Goal: Task Accomplishment & Management: Manage account settings

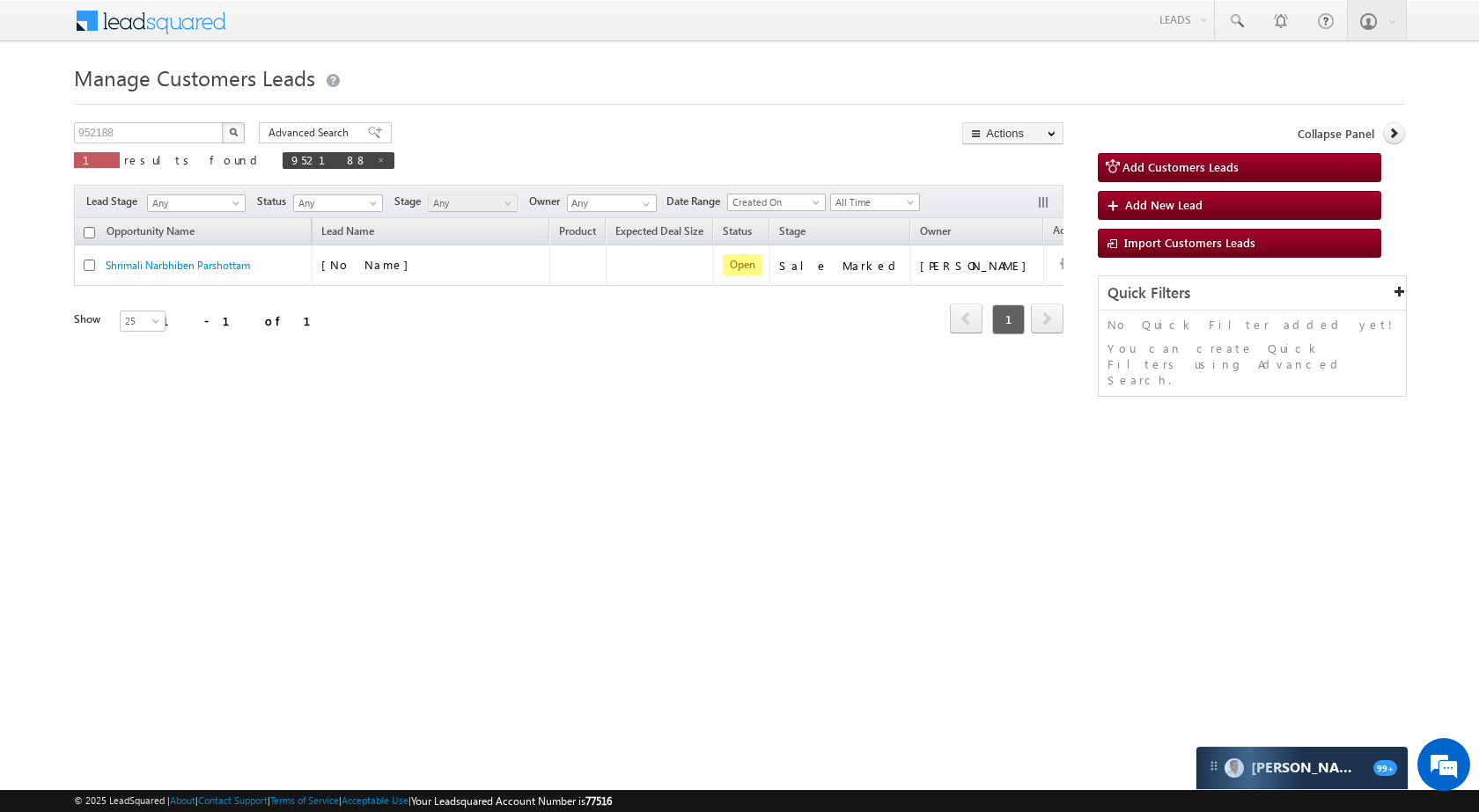
click at [146, 111] on div "Manage Customers Leads 952188 X 1 results found 952188 Advanced Search Advanced…" at bounding box center [739, 278] width 1331 height 440
click at [144, 130] on input "952188" at bounding box center [149, 133] width 150 height 21
paste input "75004"
click at [232, 124] on button "button" at bounding box center [232, 133] width 22 height 21
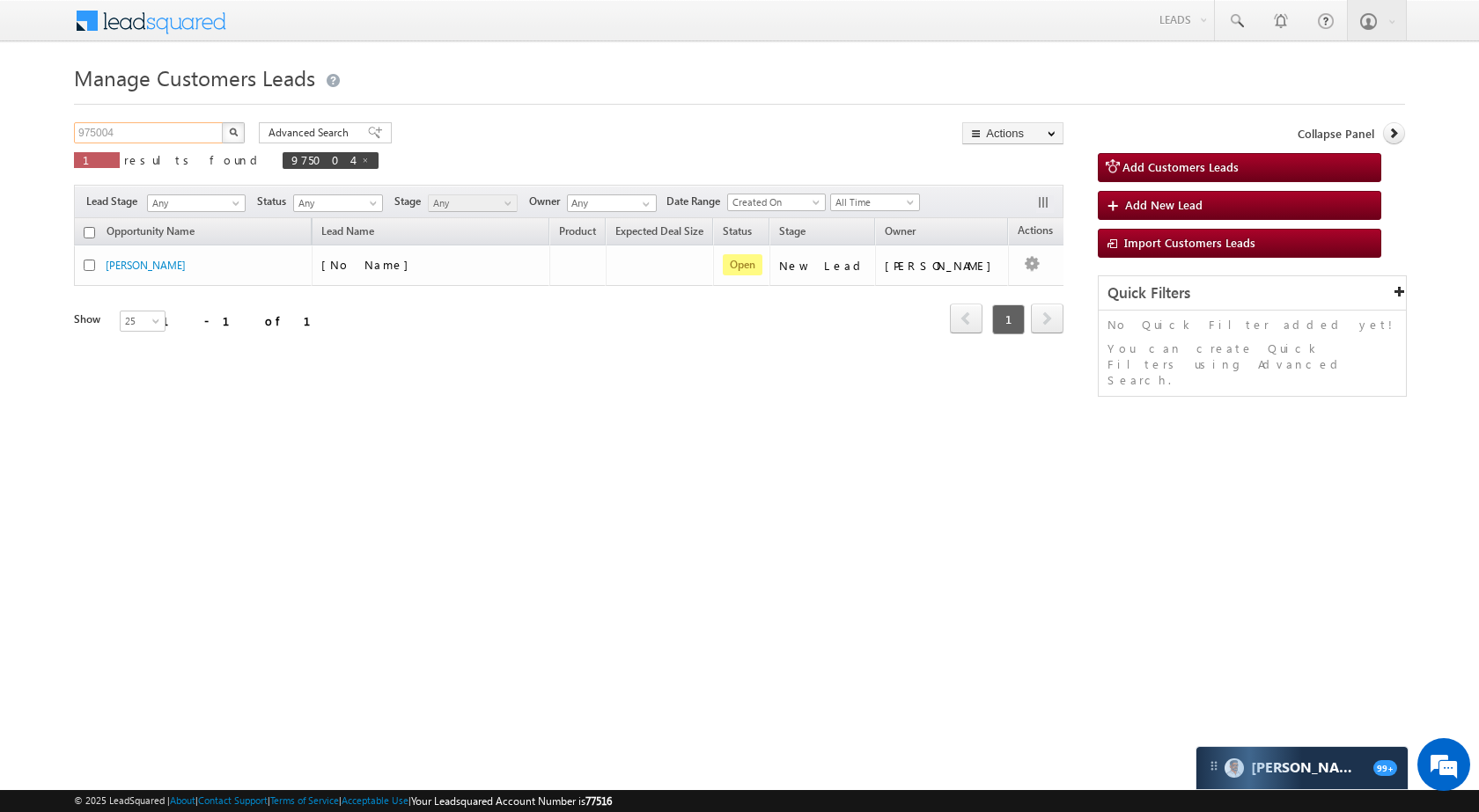
click at [192, 123] on input "975004" at bounding box center [149, 133] width 150 height 21
paste input "953"
type input "975953"
click at [233, 126] on button "button" at bounding box center [232, 133] width 22 height 21
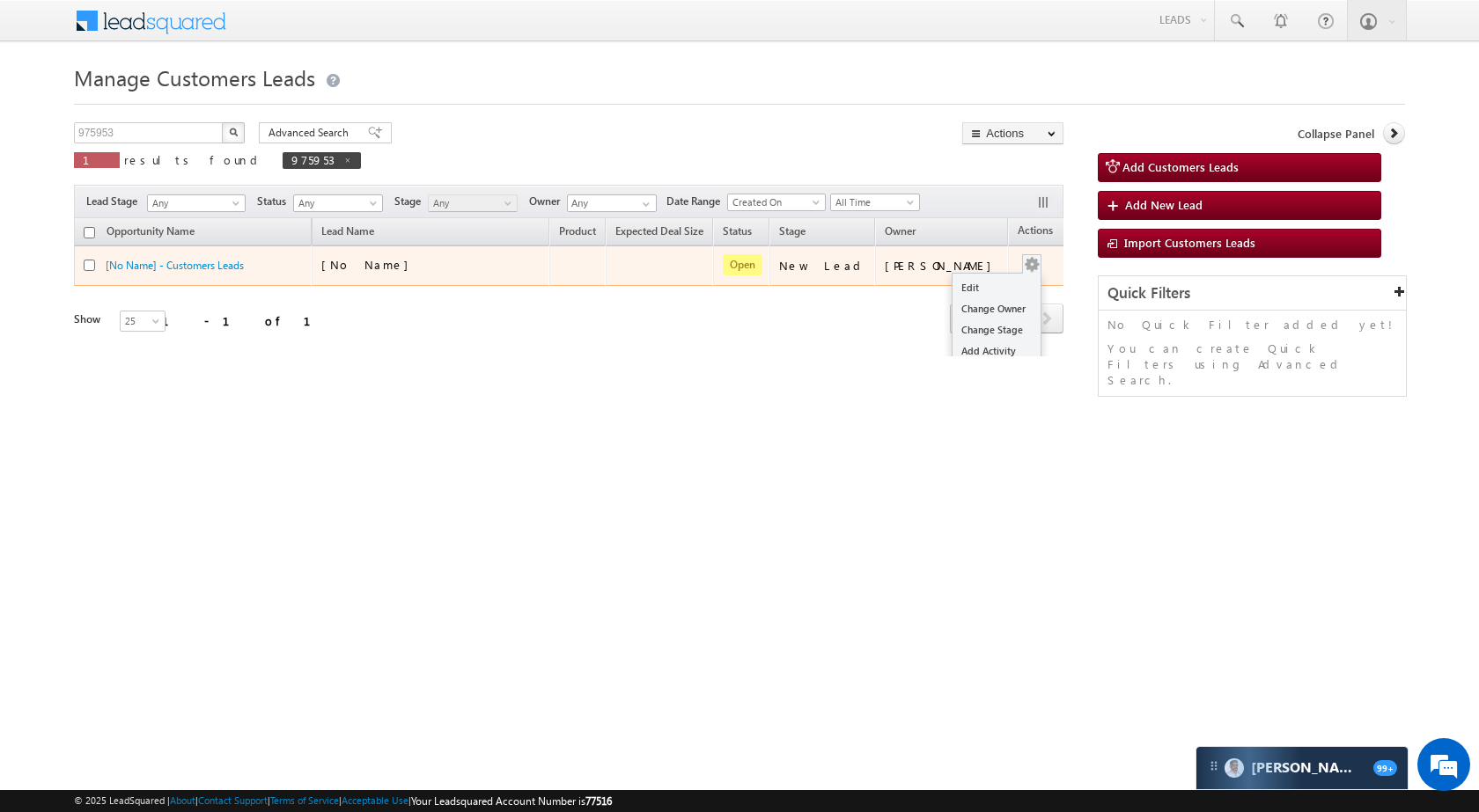
click at [1023, 256] on button "button" at bounding box center [1032, 264] width 18 height 18
drag, startPoint x: 986, startPoint y: 270, endPoint x: 973, endPoint y: 281, distance: 17.0
click at [977, 275] on ul "Edit Change Owner Change Stage Add Activity Add Task Delete" at bounding box center [997, 340] width 90 height 136
click at [973, 282] on link "Edit" at bounding box center [996, 288] width 88 height 21
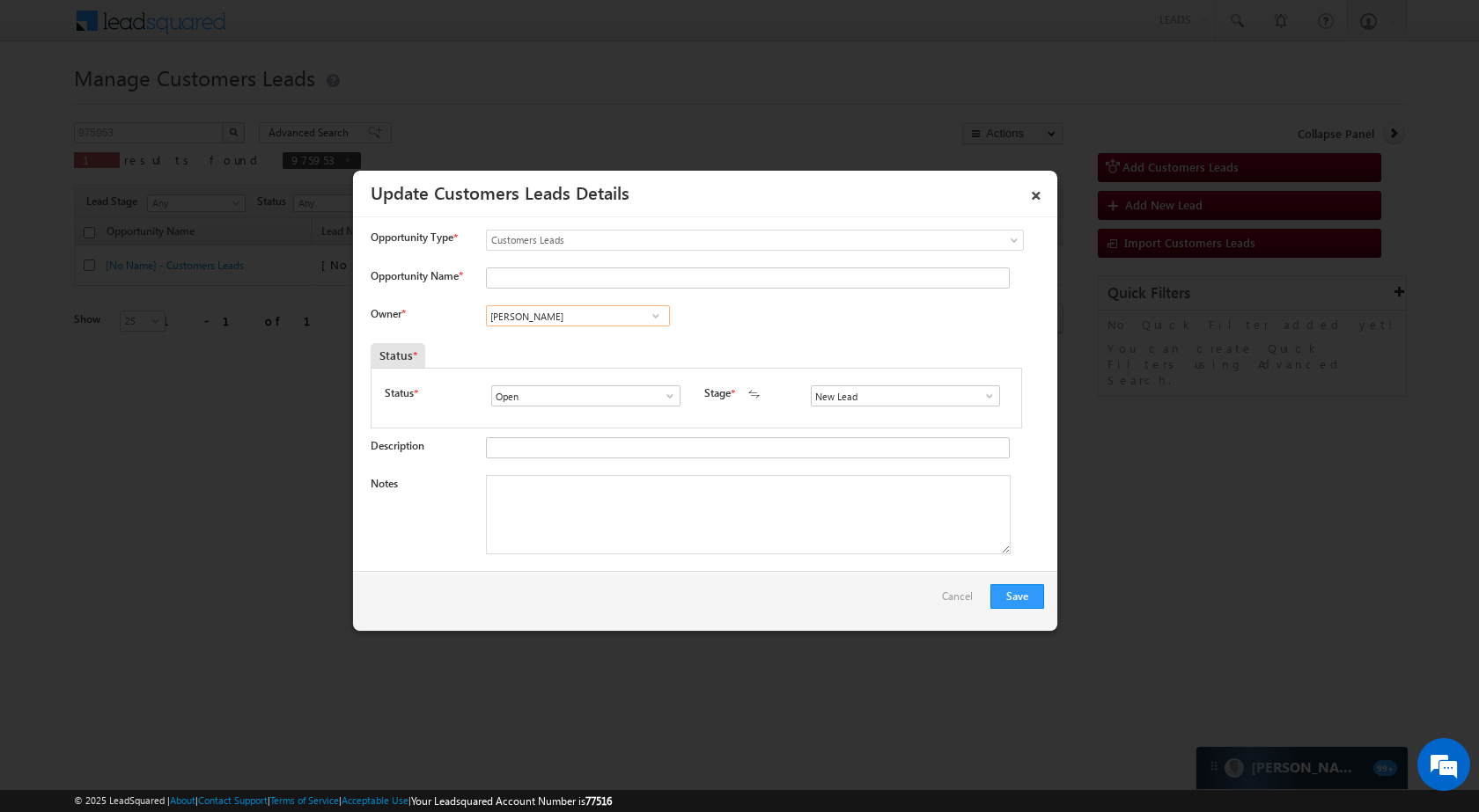
click at [596, 323] on input "[PERSON_NAME]" at bounding box center [578, 316] width 184 height 21
paste input "Gaurav Jangra"
type input "Gaurav Jangra"
click at [608, 278] on input "Opportunity Name *" at bounding box center [748, 278] width 523 height 21
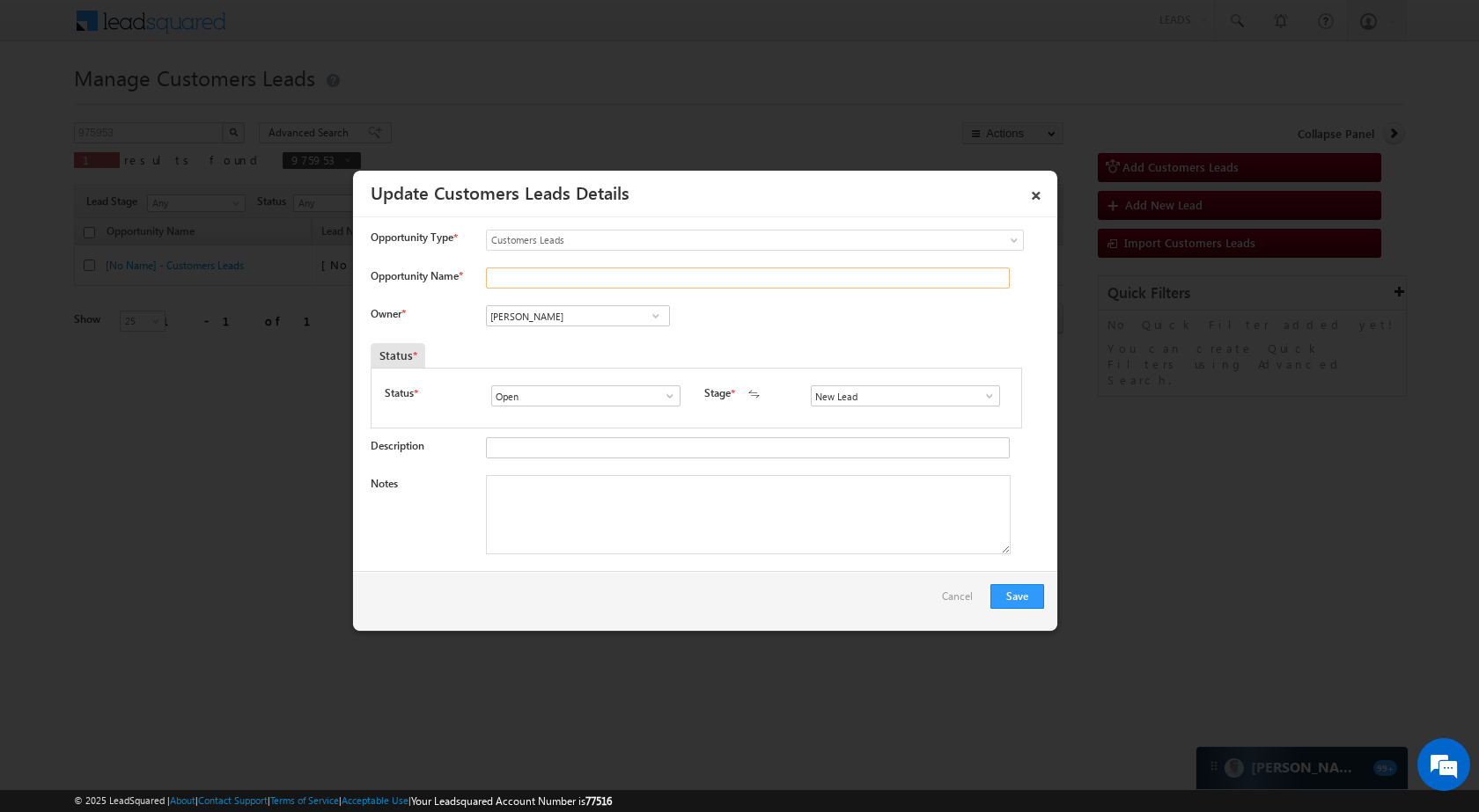
paste input "SATYA KUMAR SO LICHU"
type input "SATYA KUMAR SO LICHU"
click at [973, 388] on link at bounding box center [984, 396] width 22 height 18
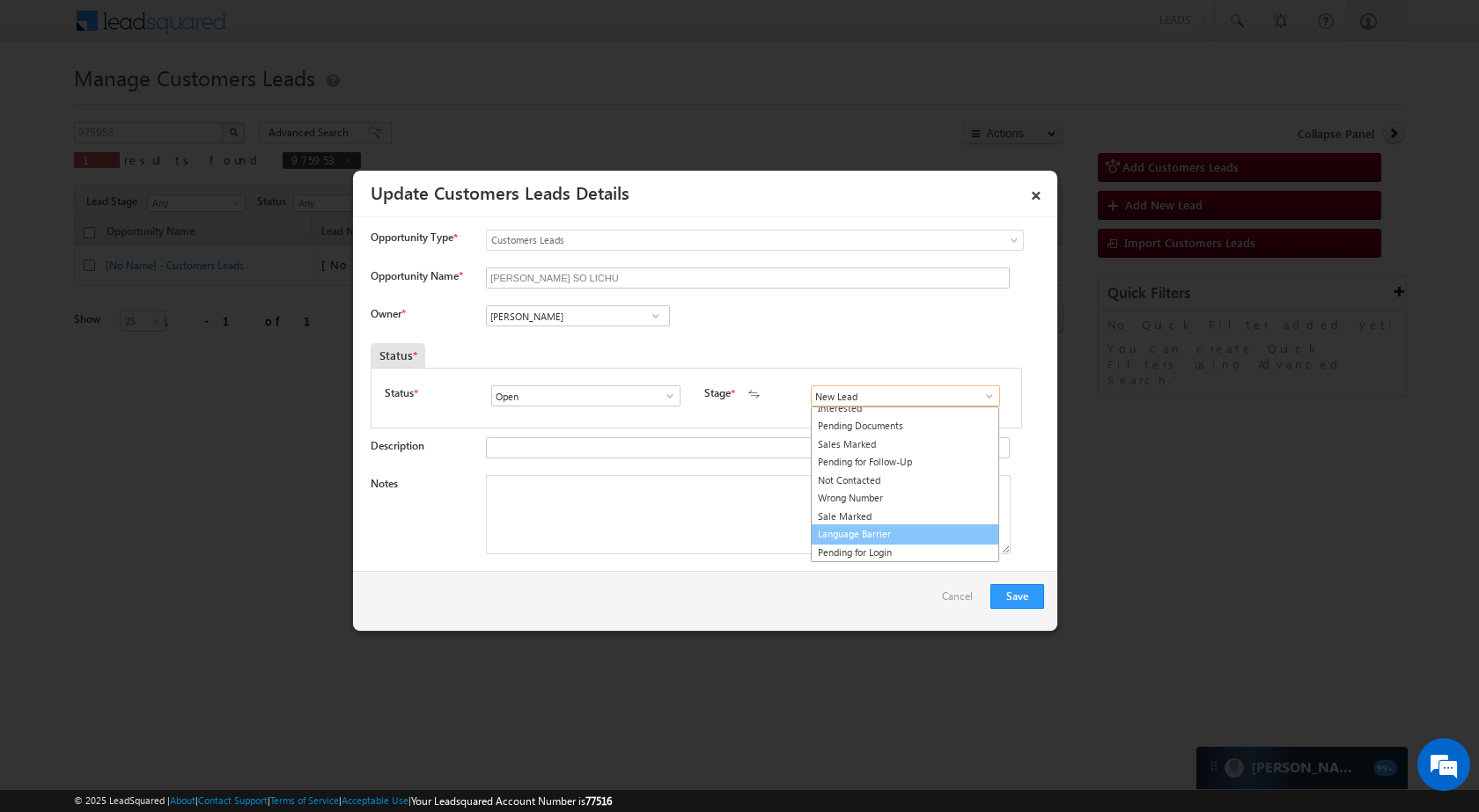
scroll to position [26, 0]
click at [911, 522] on link "Sale Marked" at bounding box center [904, 516] width 188 height 20
type input "Sale Marked"
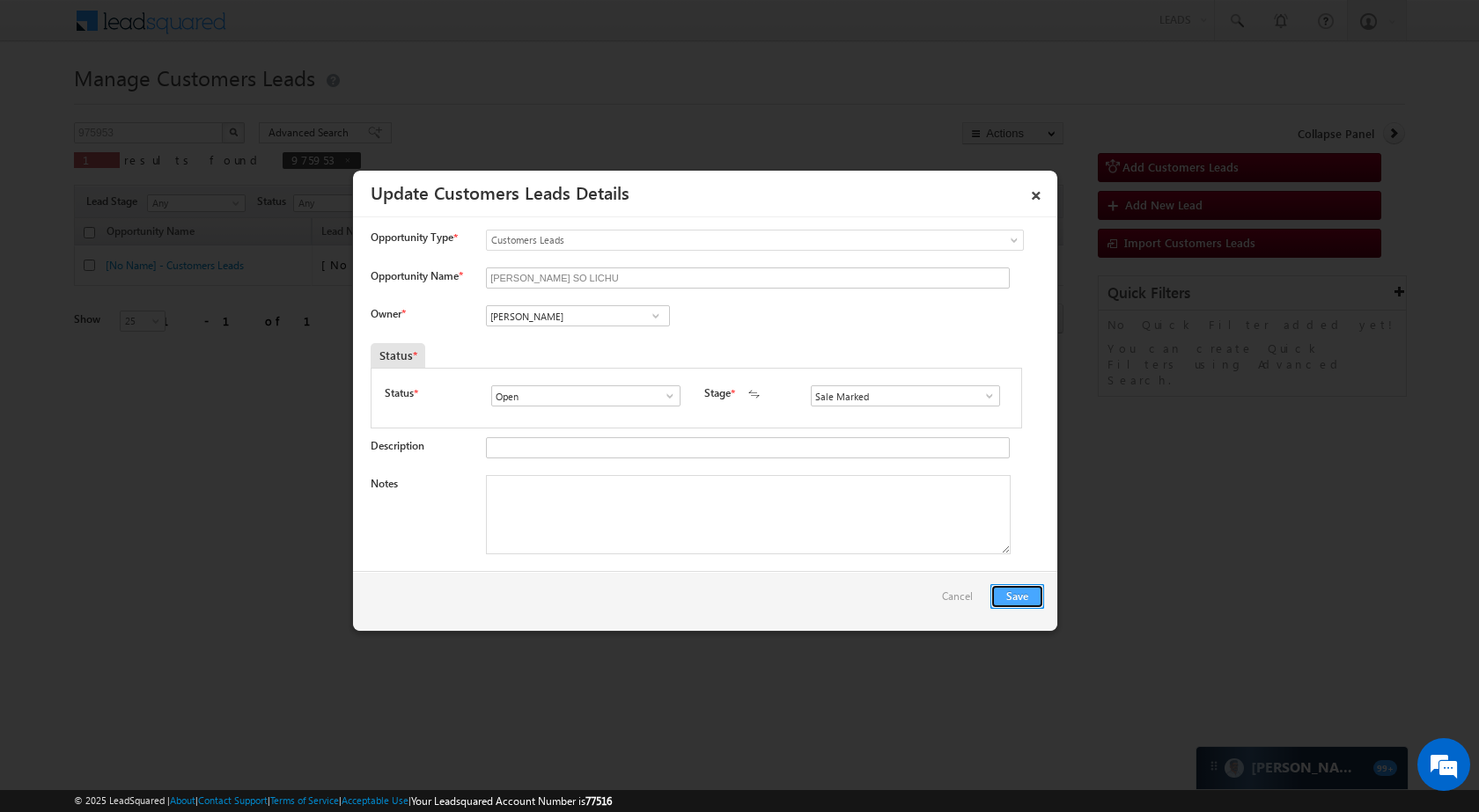
click at [1003, 590] on button "Save" at bounding box center [1016, 596] width 54 height 24
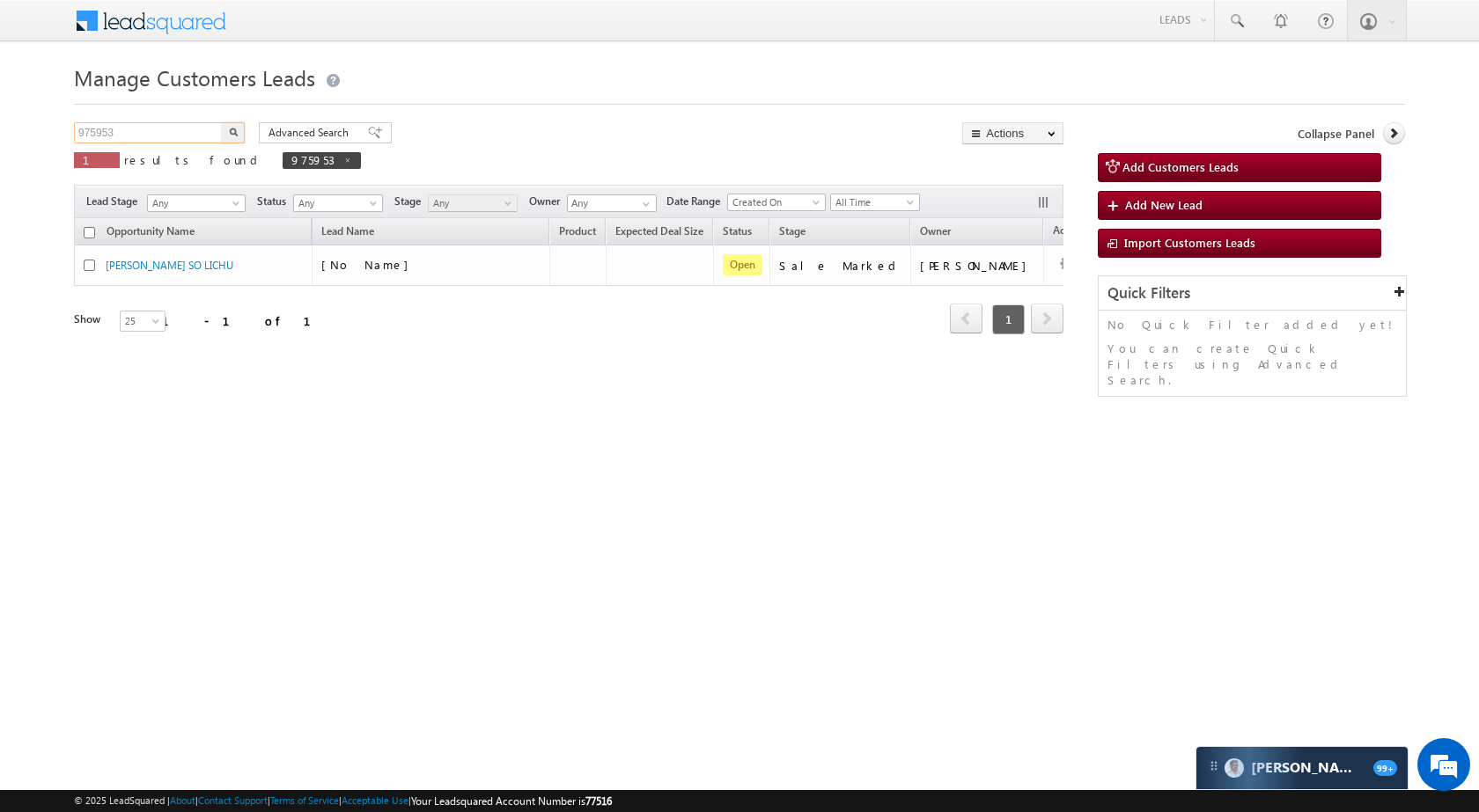
click at [184, 132] on input "975953" at bounding box center [149, 133] width 150 height 21
paste input "607"
type input "976073"
click at [237, 121] on div "Manage Customers Leads Customers Leads updated successfully. 976073 X 1 results…" at bounding box center [739, 278] width 1331 height 440
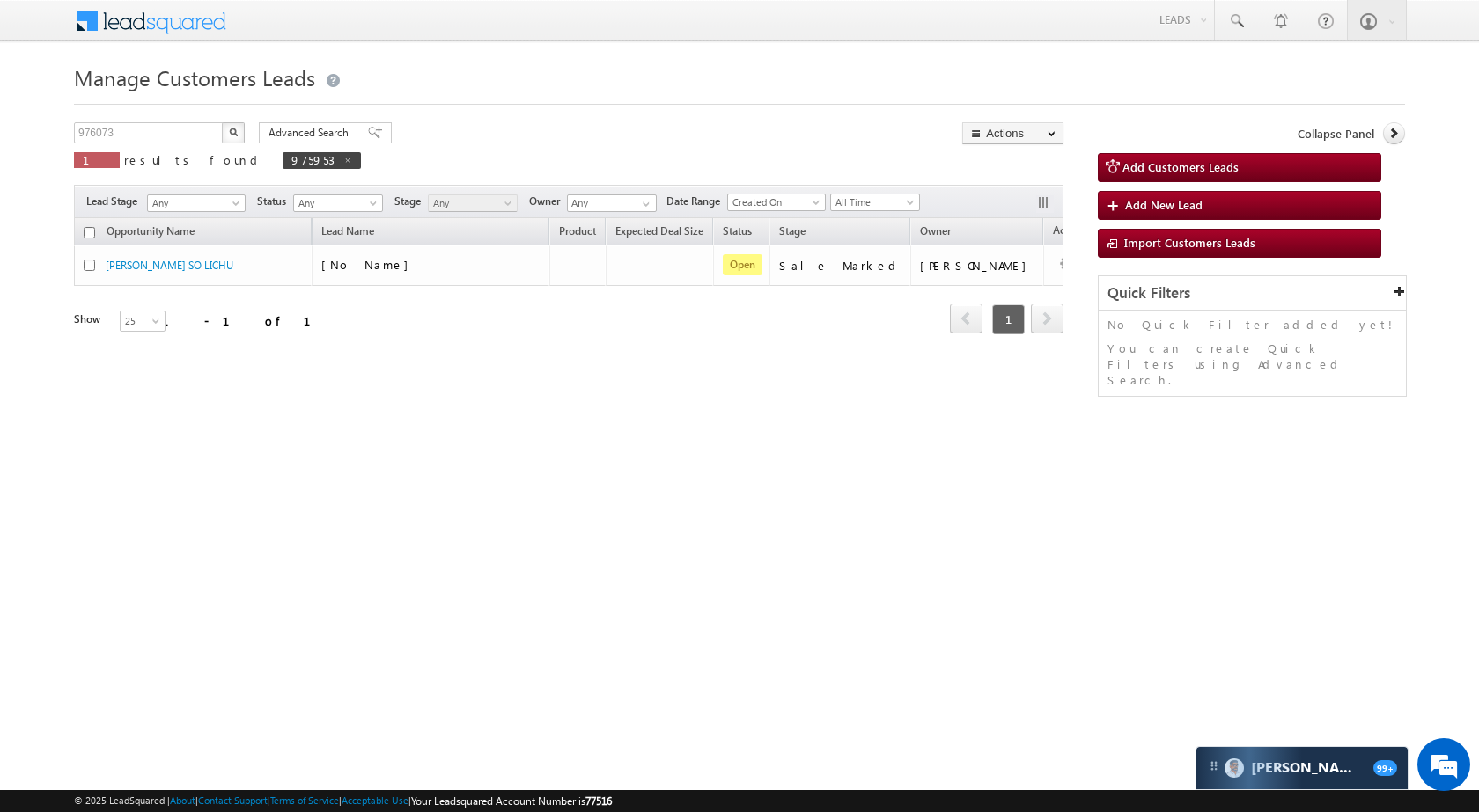
click at [237, 128] on img "button" at bounding box center [232, 132] width 9 height 9
click at [171, 130] on input "976073" at bounding box center [149, 133] width 150 height 21
paste input "51184"
type input "951184"
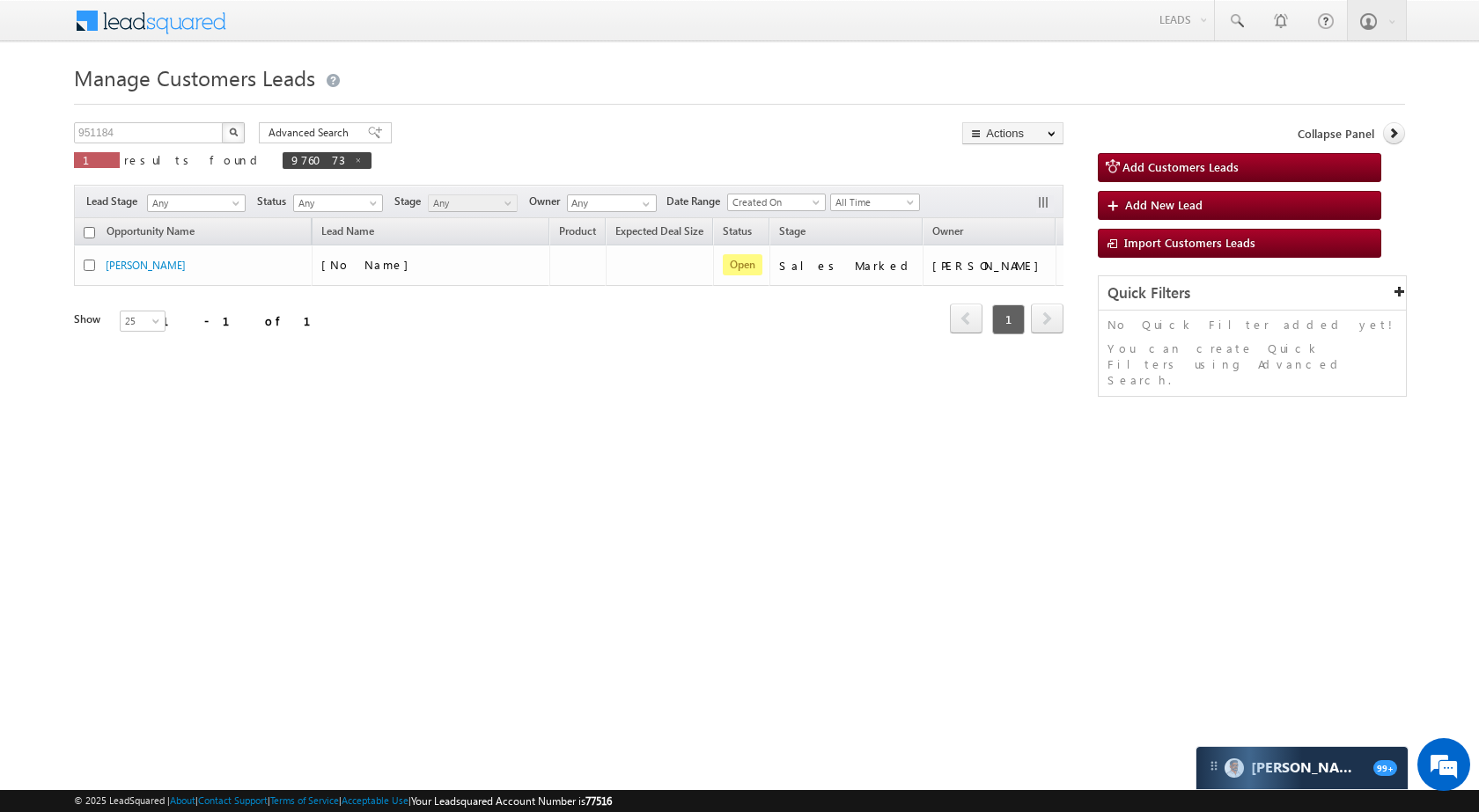
click at [235, 135] on img "button" at bounding box center [232, 132] width 9 height 9
